Goal: Task Accomplishment & Management: Complete application form

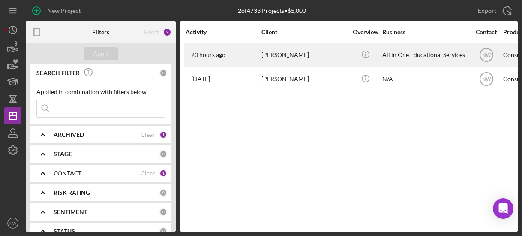
click at [285, 56] on div "[PERSON_NAME]" at bounding box center [304, 55] width 86 height 23
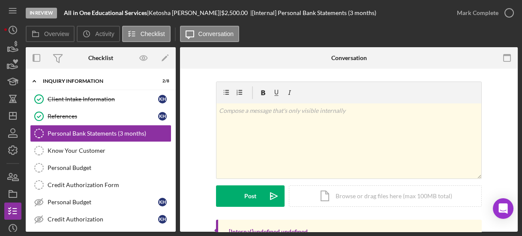
scroll to position [98, 0]
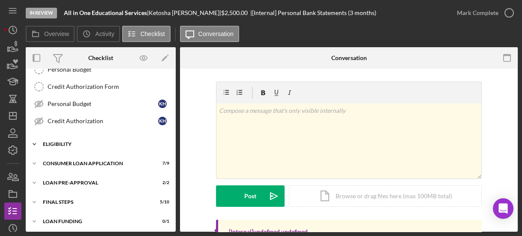
click at [36, 140] on icon "Icon/Expander" at bounding box center [34, 143] width 17 height 17
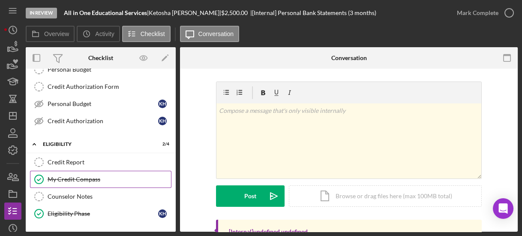
click at [72, 176] on div "My Credit Compass" at bounding box center [109, 179] width 123 height 7
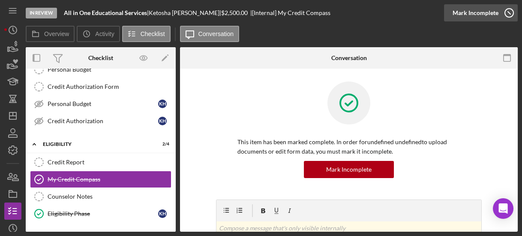
click at [508, 15] on icon "button" at bounding box center [508, 12] width 21 height 21
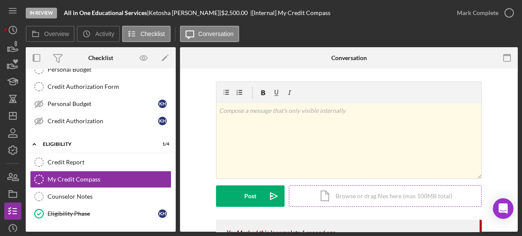
click at [362, 193] on div "Icon/Document Browse or drag files here (max 100MB total) Tap to choose files o…" at bounding box center [385, 195] width 193 height 21
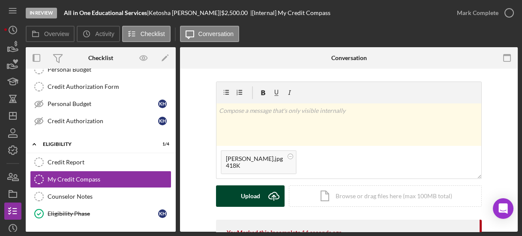
click at [245, 186] on div "Upload" at bounding box center [250, 195] width 19 height 21
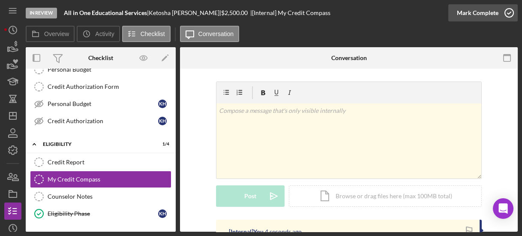
click at [504, 13] on icon "button" at bounding box center [508, 12] width 21 height 21
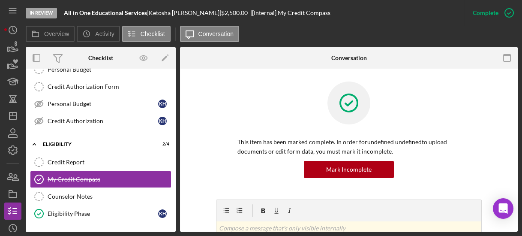
click at [219, 105] on div "This item has been marked complete. In order for undefined undefined to upload …" at bounding box center [349, 140] width 266 height 118
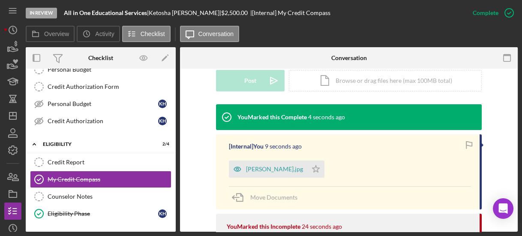
scroll to position [288, 0]
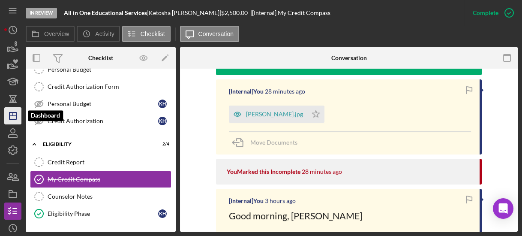
click at [15, 116] on icon "Icon/Dashboard" at bounding box center [12, 115] width 21 height 21
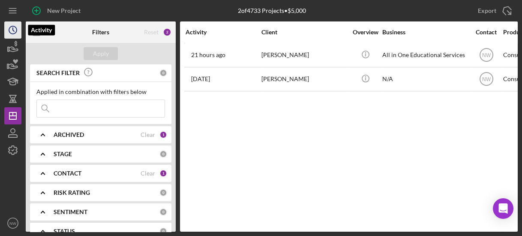
click at [13, 26] on circle "button" at bounding box center [13, 30] width 8 height 8
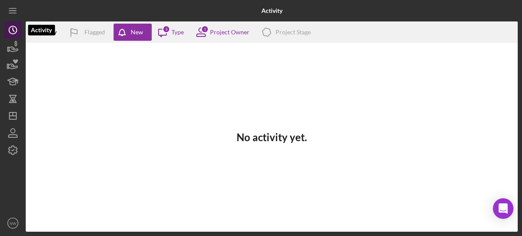
click at [7, 27] on icon "Icon/History" at bounding box center [12, 29] width 21 height 21
